Goal: Task Accomplishment & Management: Use online tool/utility

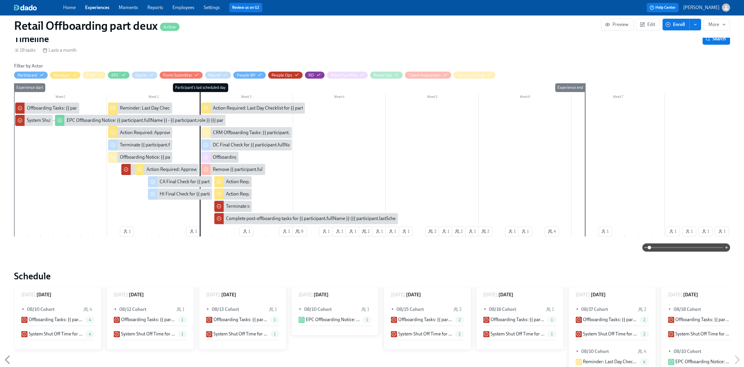
scroll to position [0, 3160]
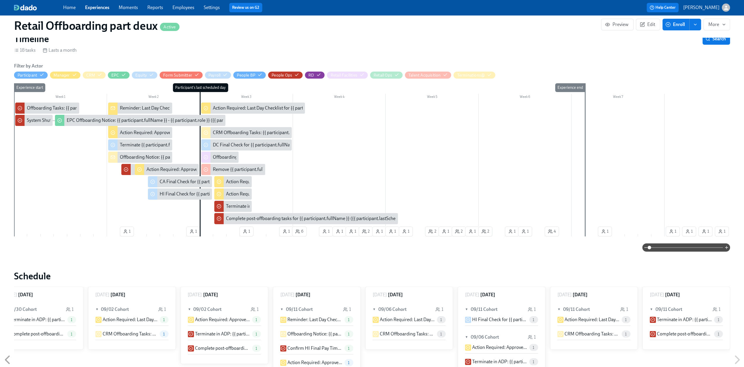
click at [101, 11] on div "Home Experiences Moments Reports Employees Settings Review us on G2" at bounding box center [230, 7] width 334 height 9
click at [92, 10] on link "Experiences" at bounding box center [97, 8] width 24 height 6
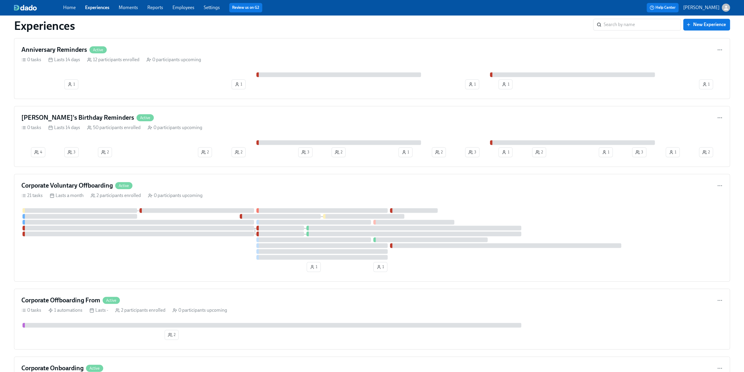
scroll to position [468, 0]
click at [61, 185] on h4 "Corporate Voluntary Offboarding" at bounding box center [67, 184] width 92 height 9
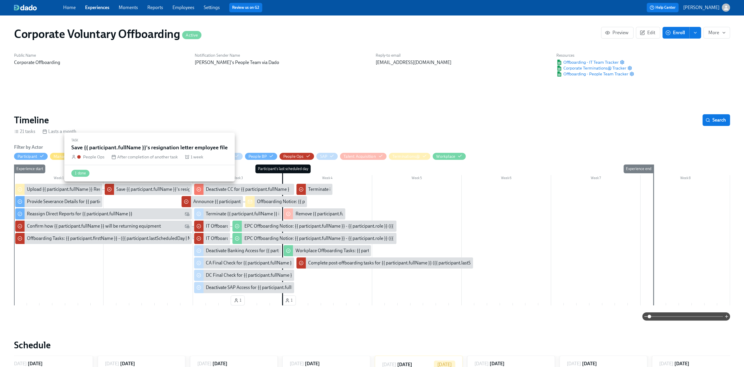
scroll to position [0, 296]
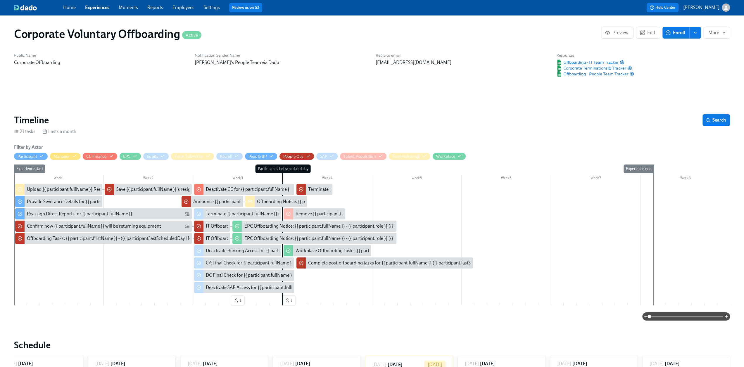
click at [596, 61] on span "Offboarding - IT Team Tracker" at bounding box center [587, 62] width 62 height 6
click at [573, 67] on span "Corporate Terminations@ Tracker" at bounding box center [591, 68] width 70 height 6
click at [606, 73] on span "Offboarding - People Team Tracker" at bounding box center [592, 74] width 72 height 6
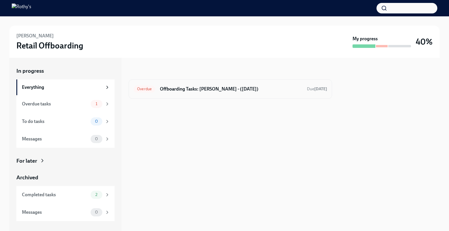
click at [192, 87] on h6 "Offboarding Tasks: Dominique - (09/11/2025)" at bounding box center [231, 89] width 142 height 6
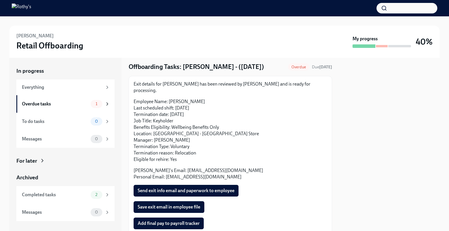
scroll to position [29, 0]
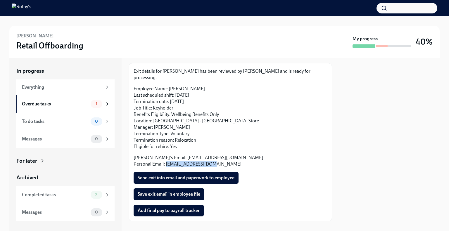
drag, startPoint x: 220, startPoint y: 160, endPoint x: 167, endPoint y: 161, distance: 52.9
click at [167, 161] on p "Rothy's Email: dmontelongo@rothys.com Personal Email: dmonntt02@gmail.com" at bounding box center [231, 161] width 194 height 13
copy p "dmonntt02@gmail.com"
click at [192, 175] on span "Send exit info email and paperwork to employee" at bounding box center [186, 178] width 97 height 6
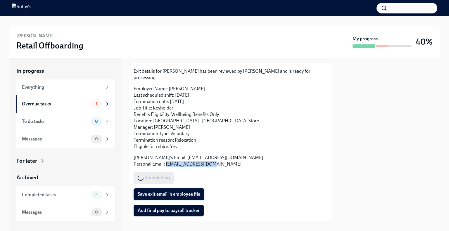
click at [180, 192] on span "Save exit email in employee file" at bounding box center [169, 195] width 63 height 6
click at [180, 208] on span "Add final pay to payroll tracker" at bounding box center [169, 211] width 62 height 6
